Goal: Information Seeking & Learning: Learn about a topic

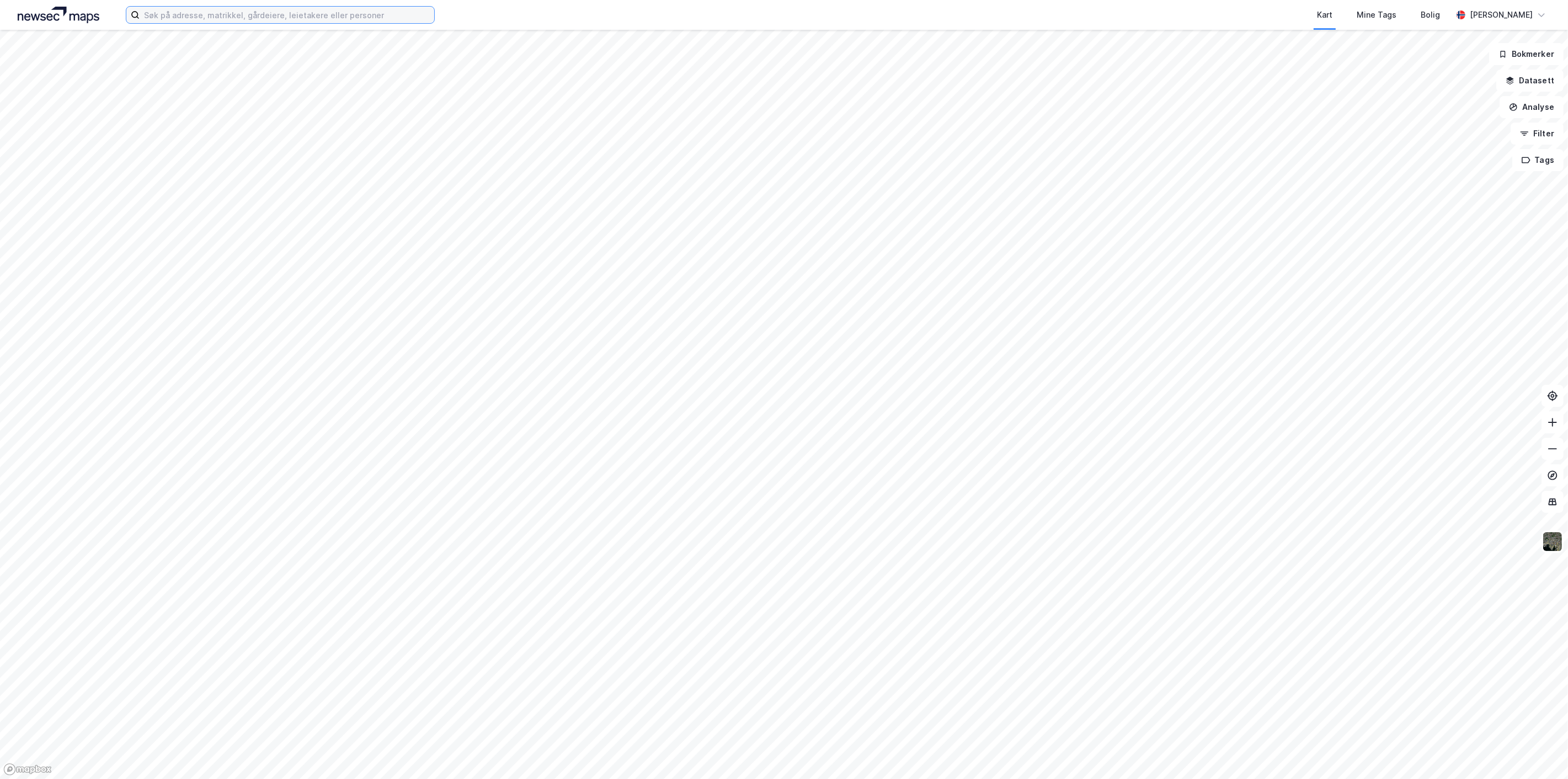
click at [195, 10] on input at bounding box center [287, 15] width 295 height 16
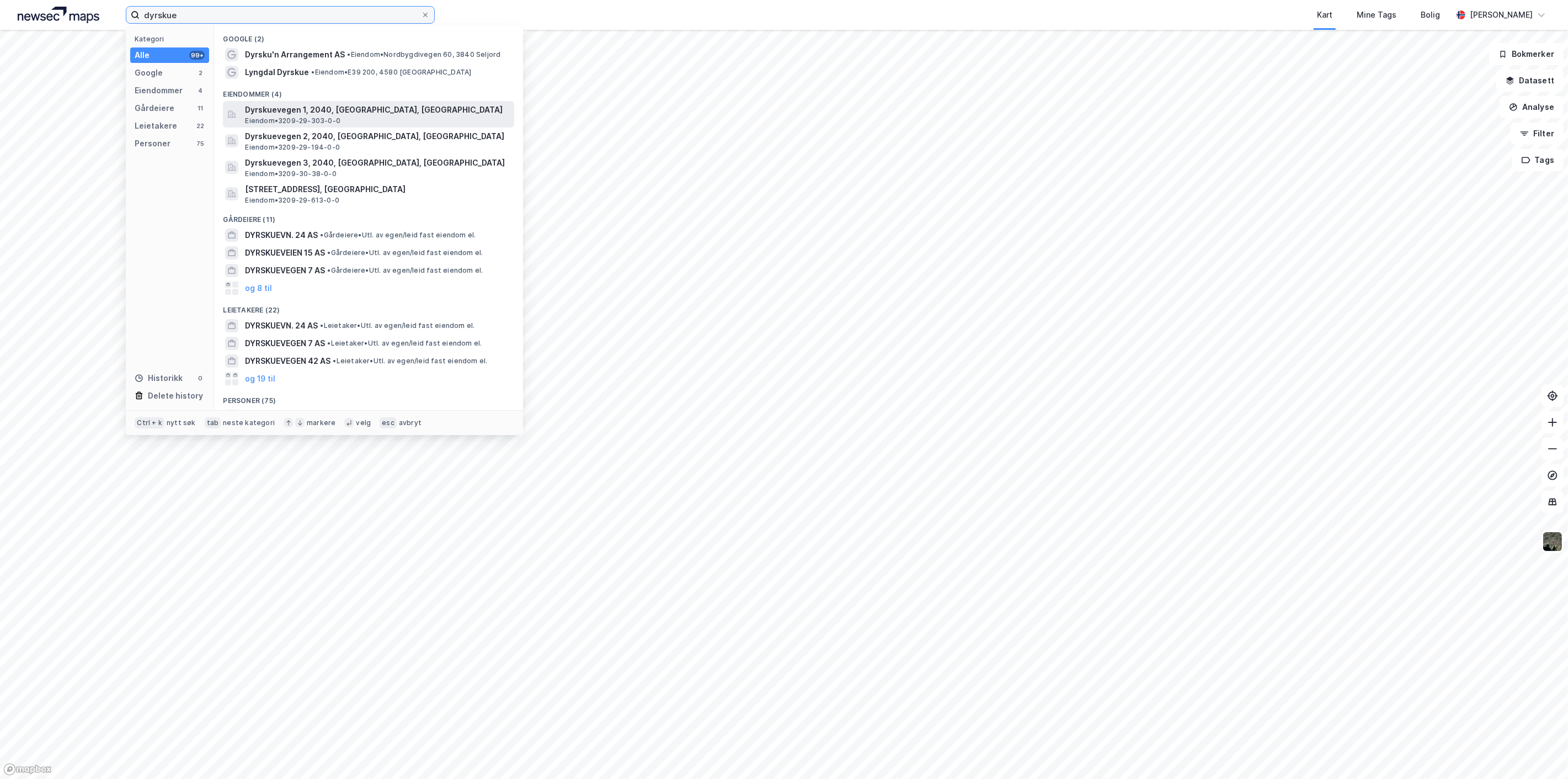
type input "dyrskue"
click at [425, 111] on span "Dyrskuevegen 1, 2040, [GEOGRAPHIC_DATA], [GEOGRAPHIC_DATA]" at bounding box center [377, 110] width 265 height 13
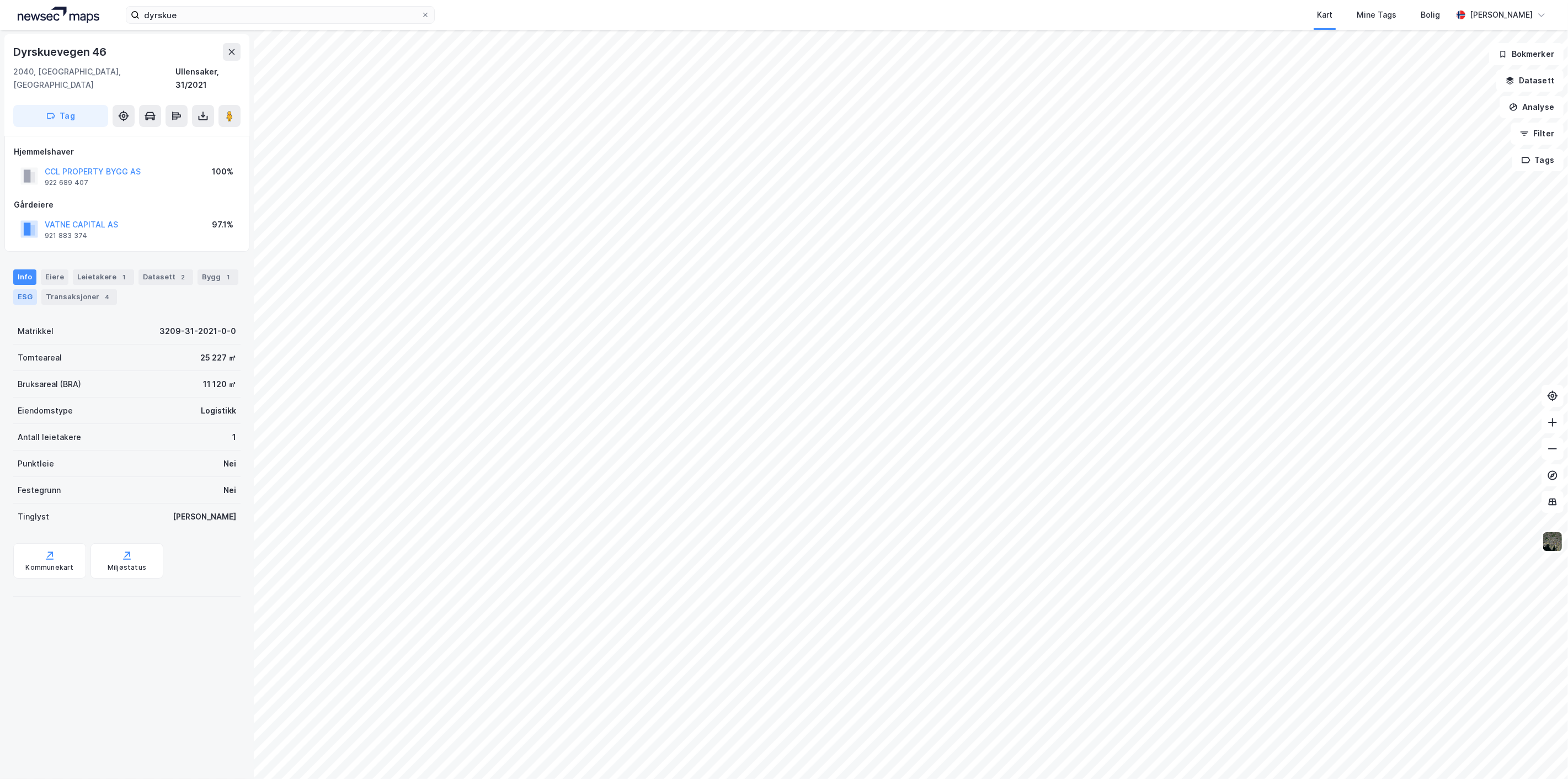
click at [15, 289] on div "ESG" at bounding box center [25, 297] width 24 height 15
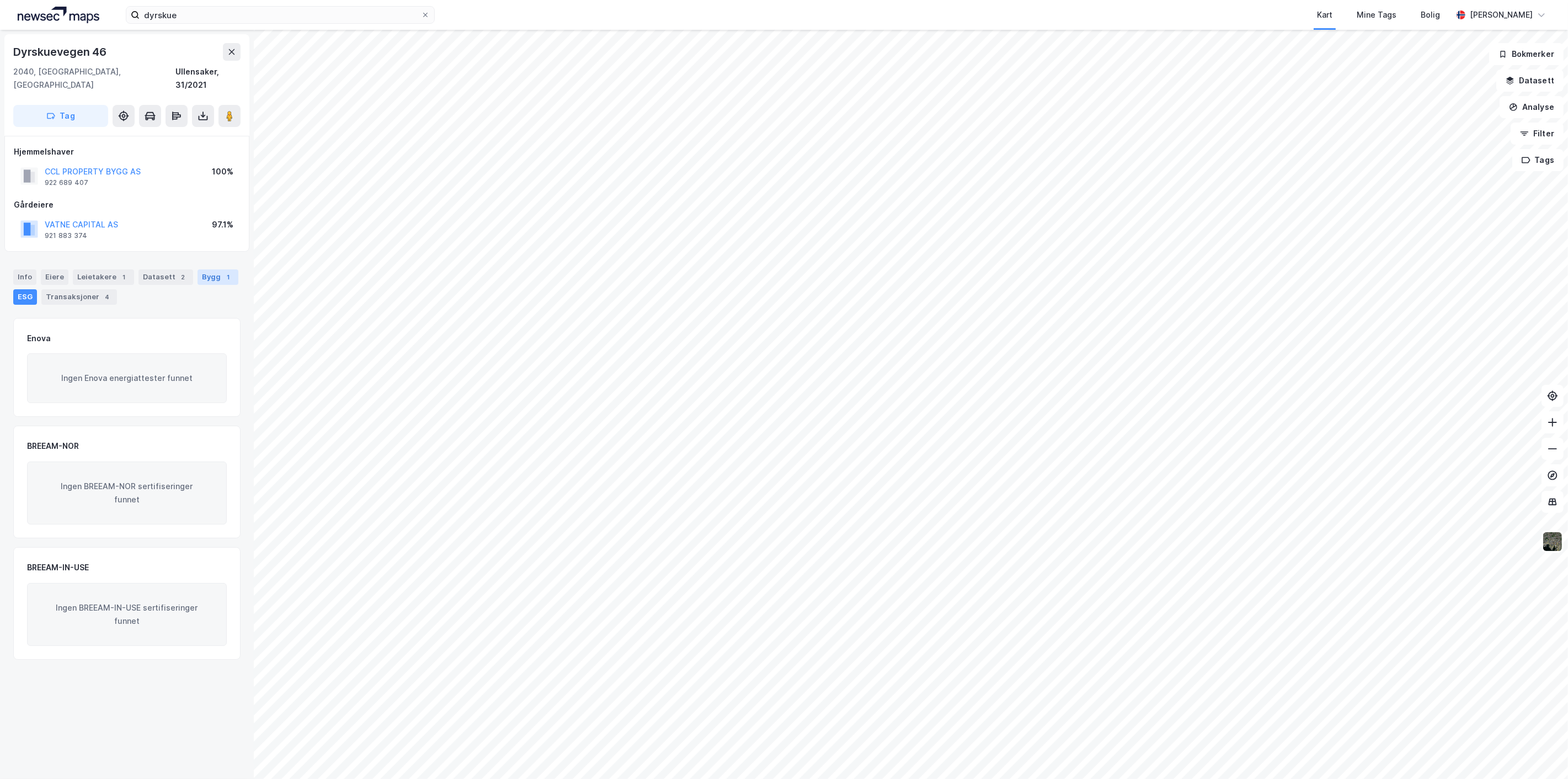
click at [207, 269] on div "Bygg 1" at bounding box center [217, 277] width 41 height 15
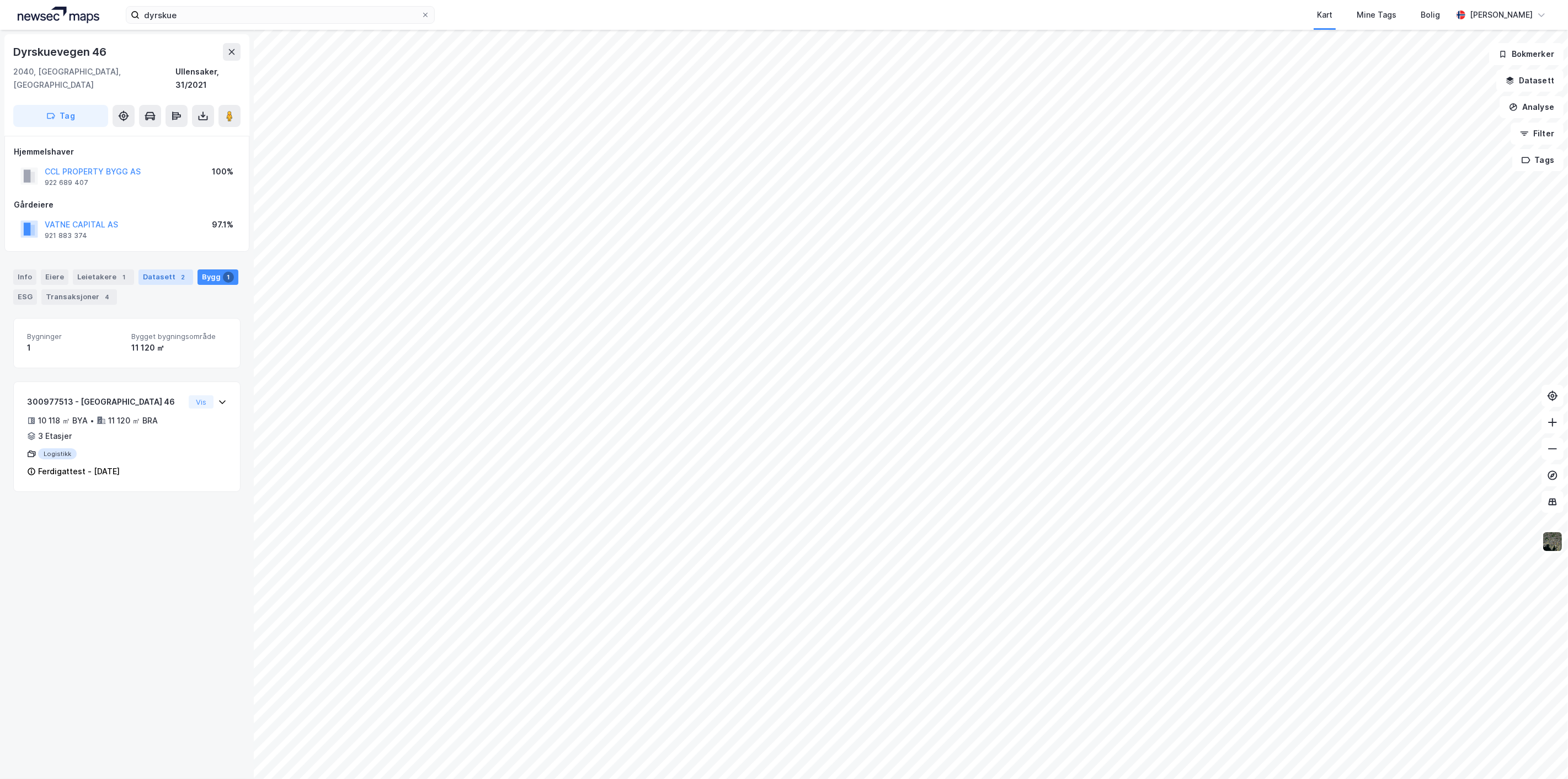
click at [157, 269] on div "Datasett 2" at bounding box center [166, 277] width 55 height 15
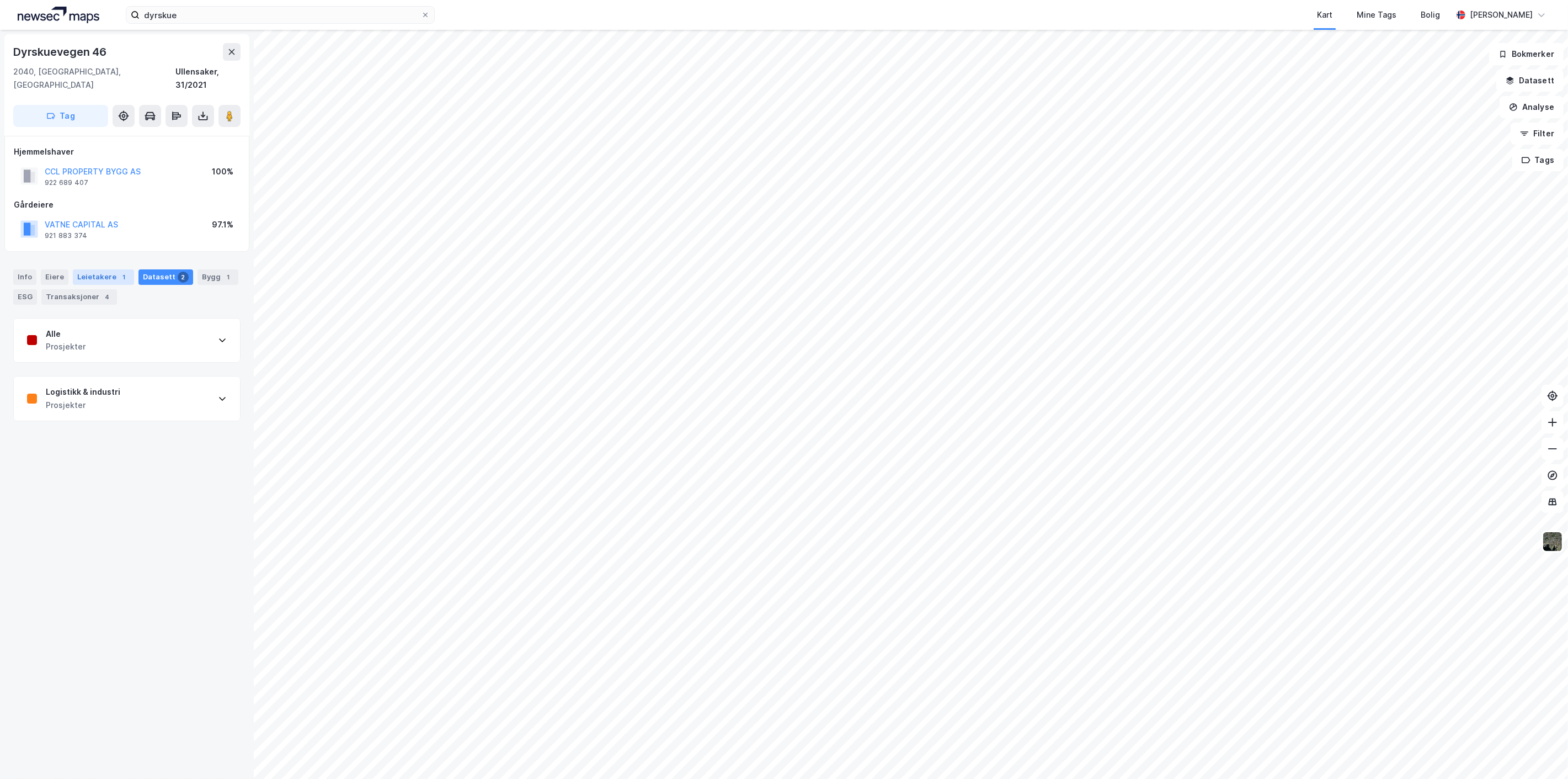
click at [90, 269] on div "Leietakere 1" at bounding box center [103, 277] width 61 height 15
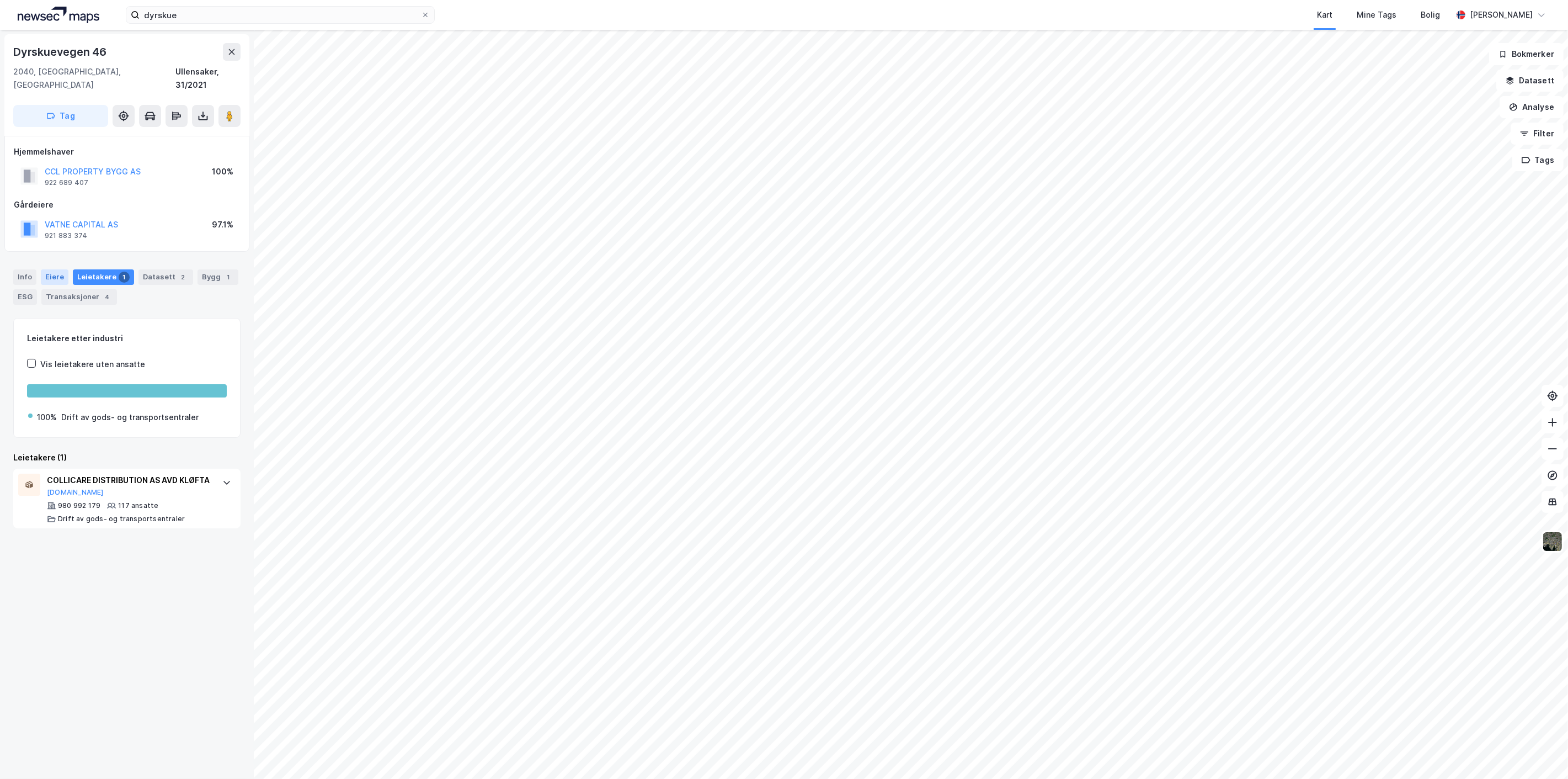
click at [54, 269] on div "Eiere" at bounding box center [54, 277] width 27 height 15
